Goal: Task Accomplishment & Management: Use online tool/utility

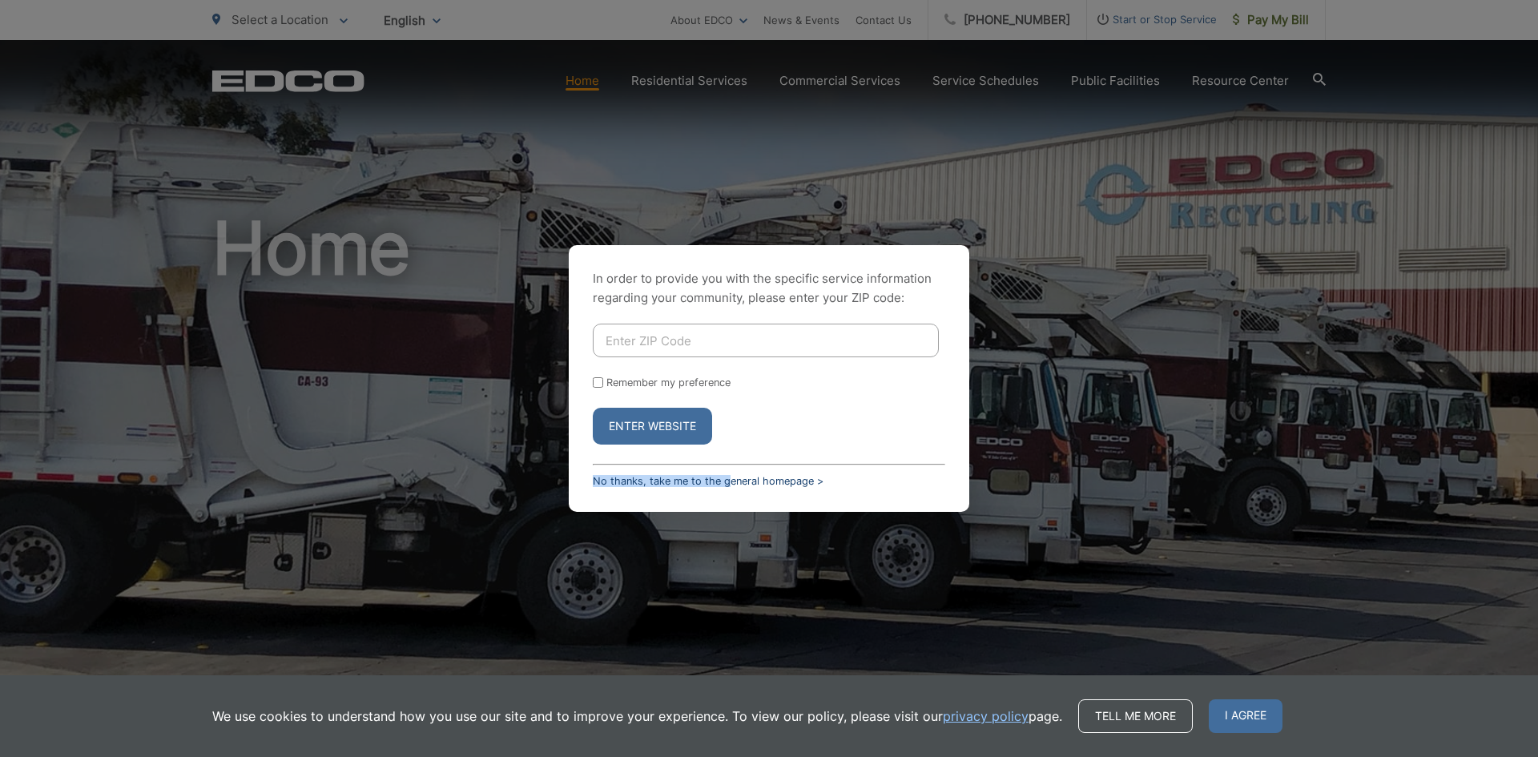
drag, startPoint x: 732, startPoint y: 474, endPoint x: 729, endPoint y: 482, distance: 9.1
click at [729, 482] on div "In order to provide you with the specific service information regarding your co…" at bounding box center [769, 378] width 401 height 267
click at [743, 484] on link "No thanks, take me to the general homepage >" at bounding box center [708, 481] width 231 height 12
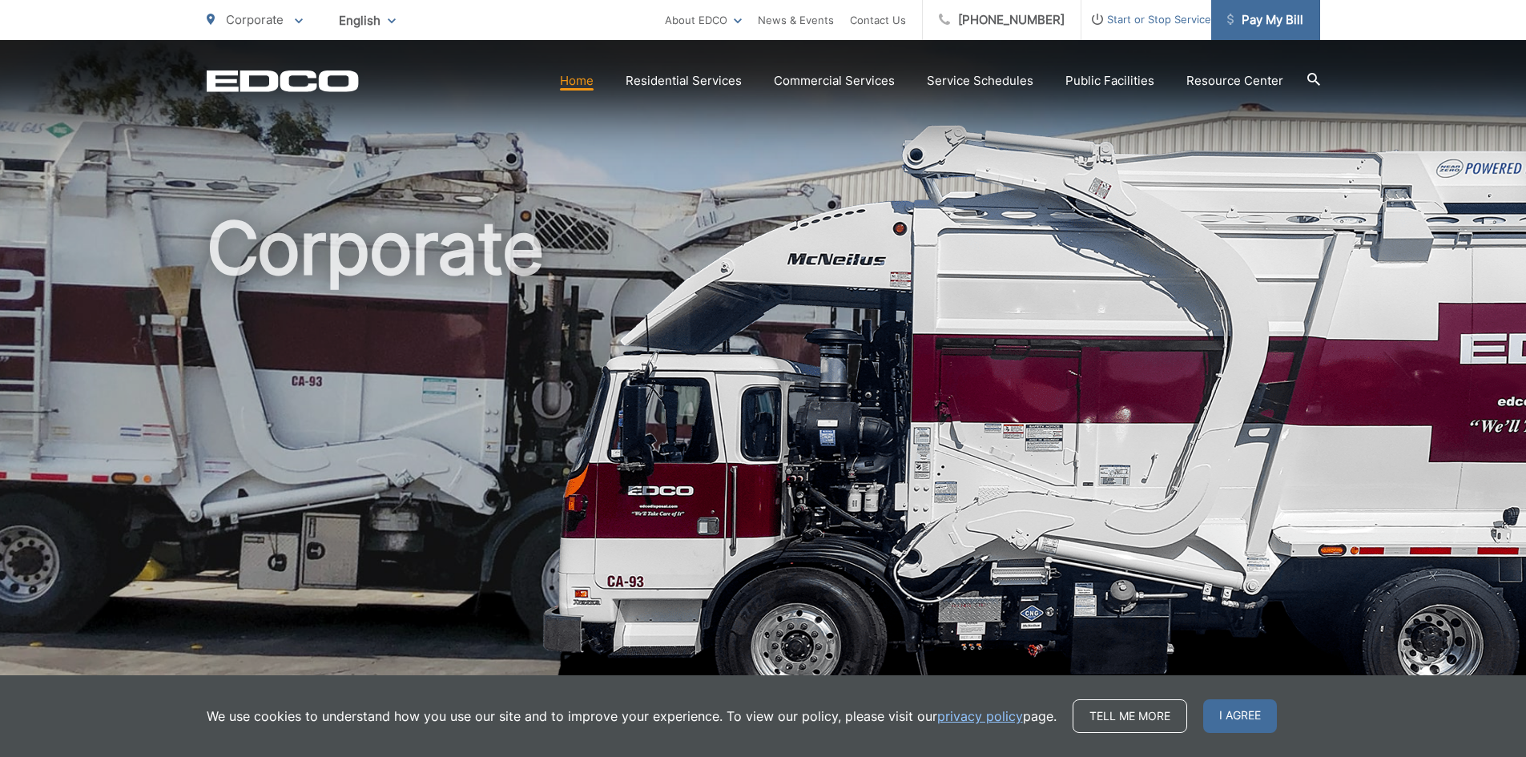
click at [1274, 19] on span "Pay My Bill" at bounding box center [1266, 19] width 76 height 19
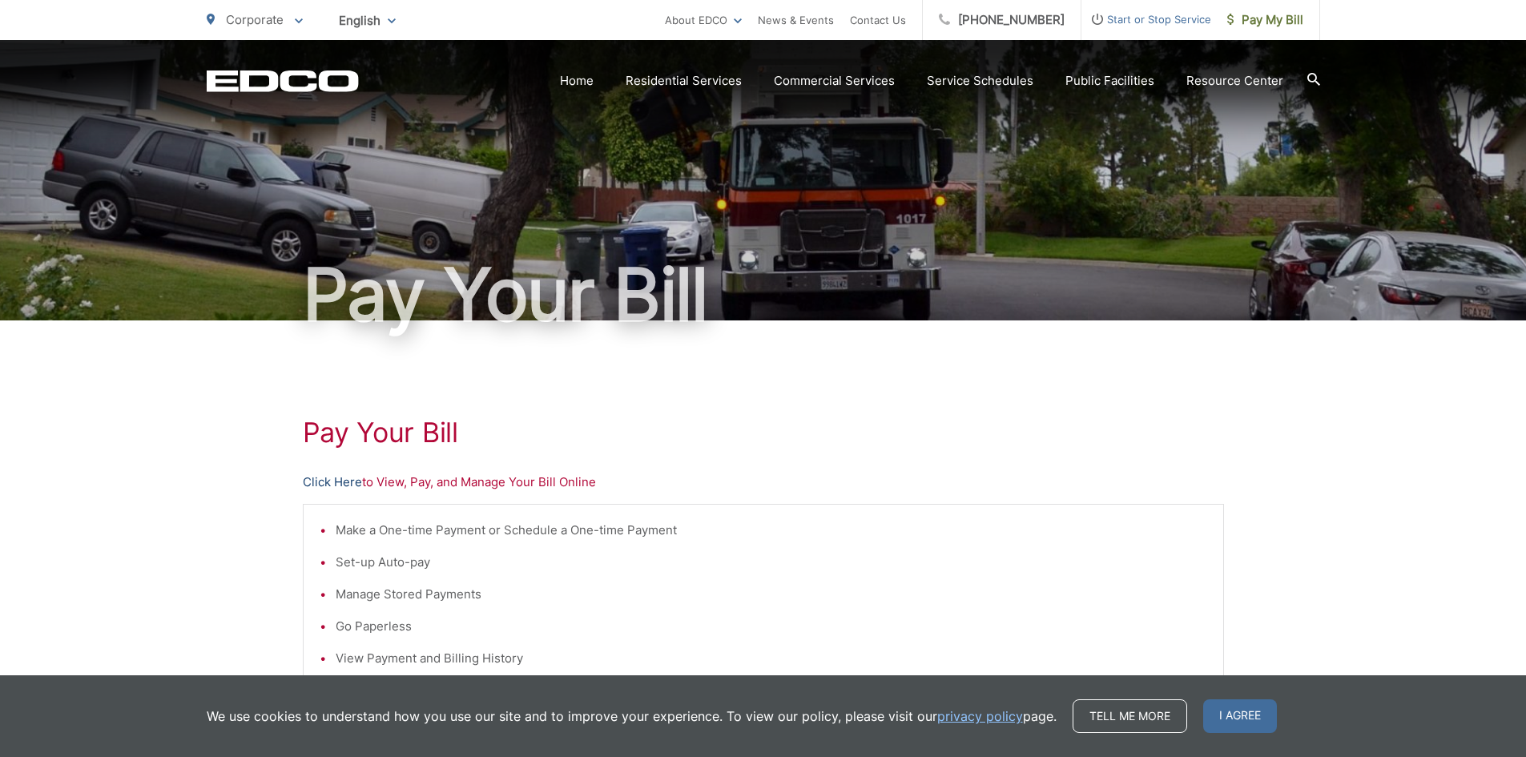
click at [328, 481] on link "Click Here" at bounding box center [332, 482] width 59 height 19
